Goal: Task Accomplishment & Management: Manage account settings

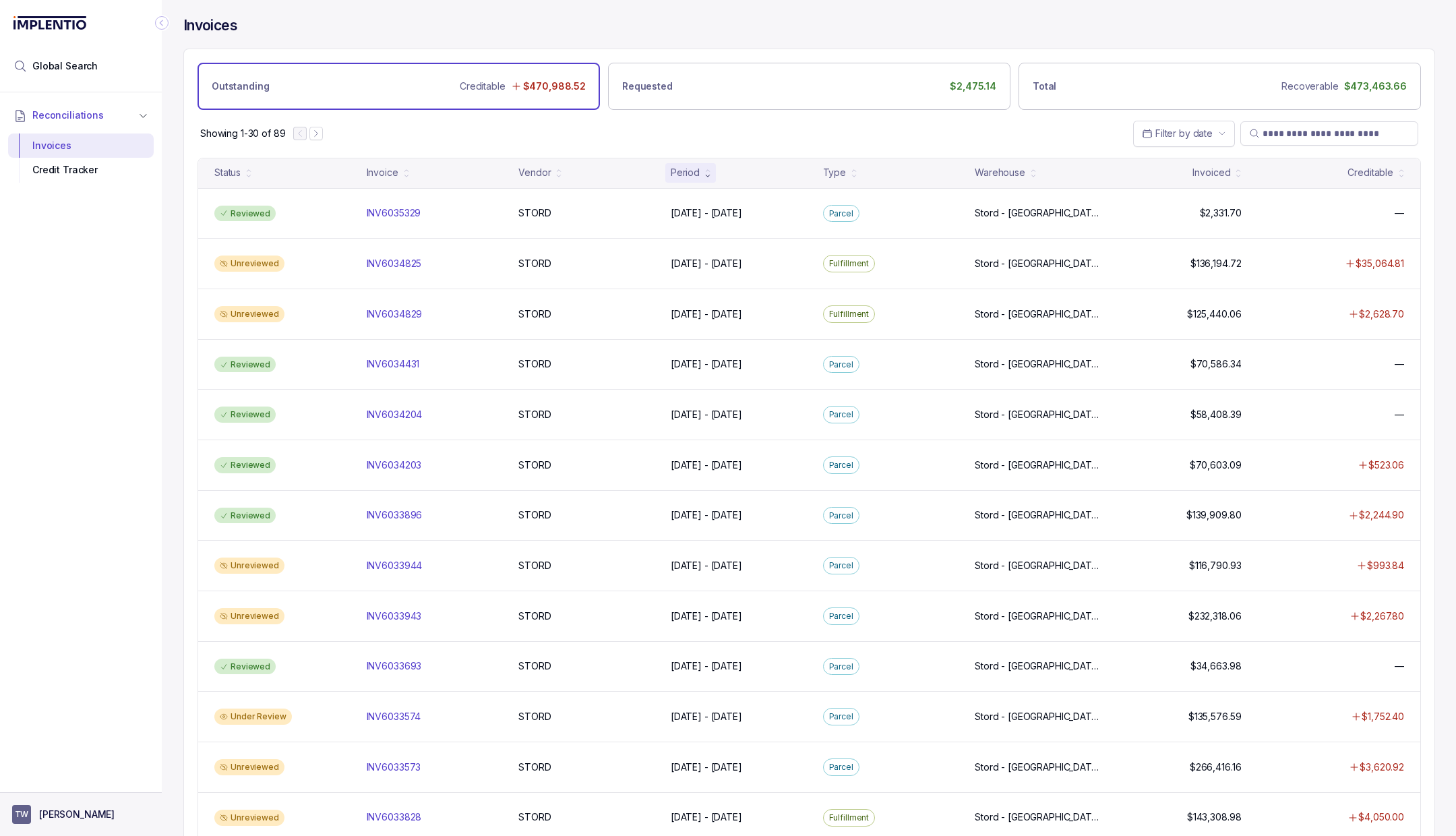
click at [94, 803] on aside "TW [PERSON_NAME]" at bounding box center [81, 814] width 162 height 44
click at [64, 809] on p "[PERSON_NAME]" at bounding box center [77, 814] width 76 height 14
click at [79, 780] on p "Logout" at bounding box center [89, 785] width 112 height 14
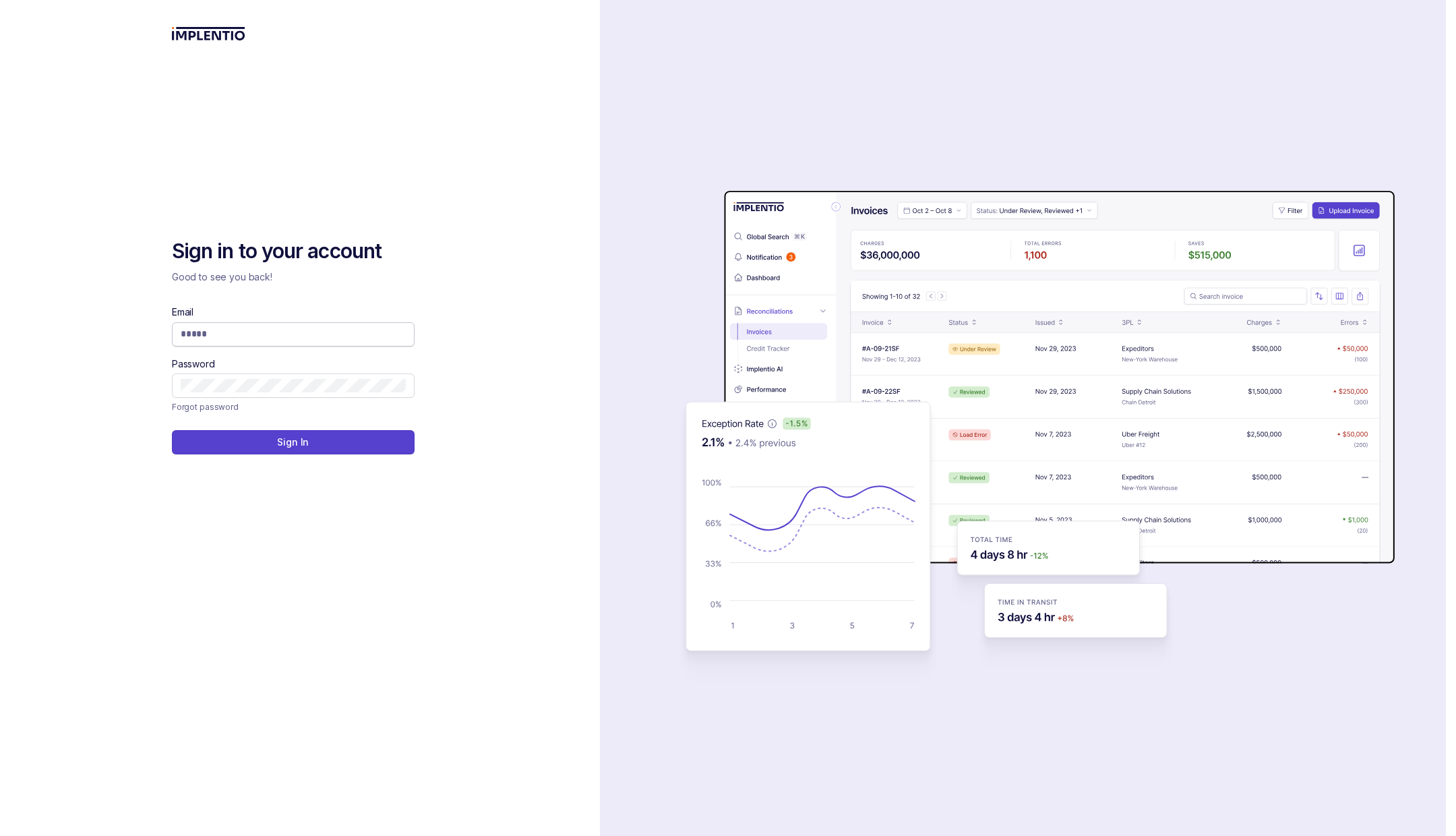
click at [338, 336] on input "Email" at bounding box center [293, 333] width 225 height 14
click at [407, 336] on span at bounding box center [293, 334] width 243 height 24
click at [395, 336] on body "Sign in to your account Good to see you back! Email Password Forgot password Si…" at bounding box center [728, 418] width 1456 height 836
click at [0, 835] on com-1password-button at bounding box center [0, 836] width 0 height 0
type input "**********"
